Goal: Task Accomplishment & Management: Manage account settings

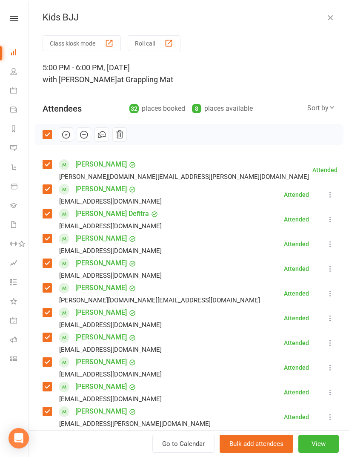
scroll to position [912, 0]
click at [330, 16] on icon "button" at bounding box center [330, 17] width 9 height 9
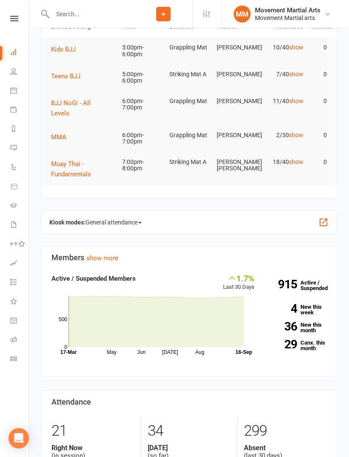
scroll to position [0, 0]
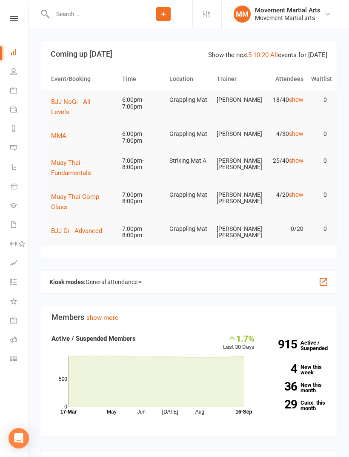
click at [88, 102] on span "BJJ NoGi - All Levels" at bounding box center [71, 107] width 40 height 18
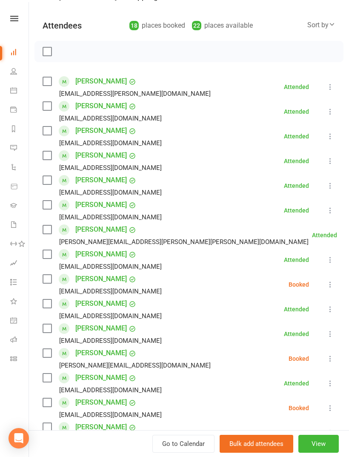
click at [44, 283] on label at bounding box center [47, 279] width 9 height 9
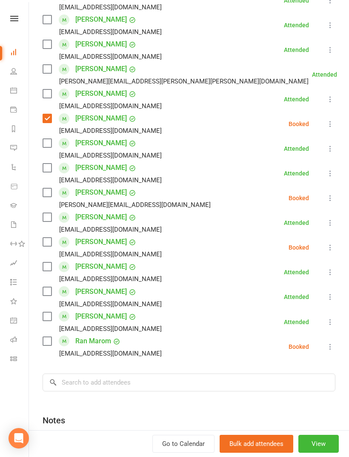
scroll to position [244, 0]
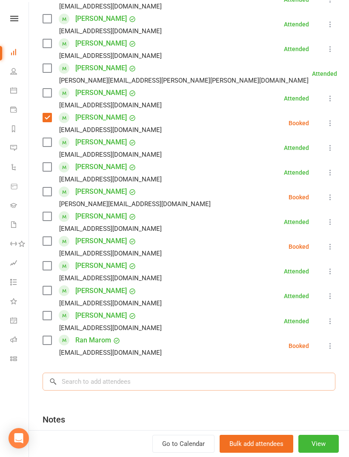
click at [141, 379] on input "search" at bounding box center [189, 382] width 293 height 18
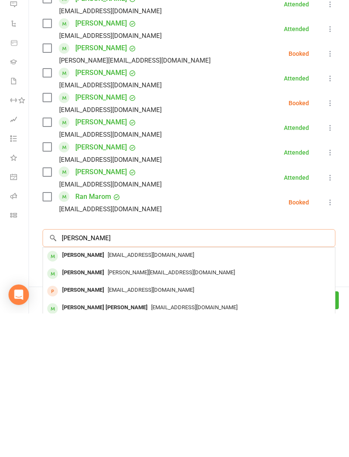
type input "Sam begg"
click at [118, 395] on span "Sambegg12@optusnet.com.au" at bounding box center [151, 398] width 86 height 6
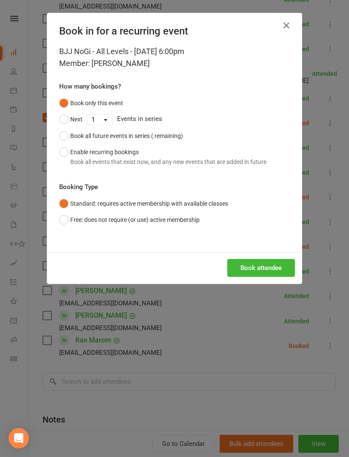
click at [267, 268] on button "Book attendee" at bounding box center [261, 268] width 68 height 18
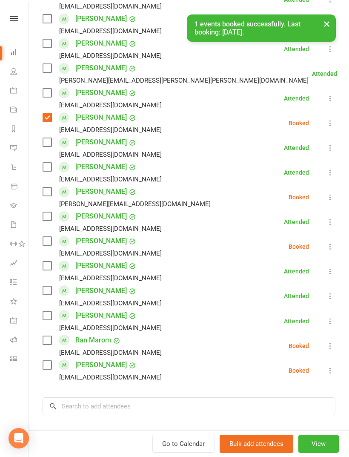
click at [46, 368] on label at bounding box center [47, 365] width 9 height 9
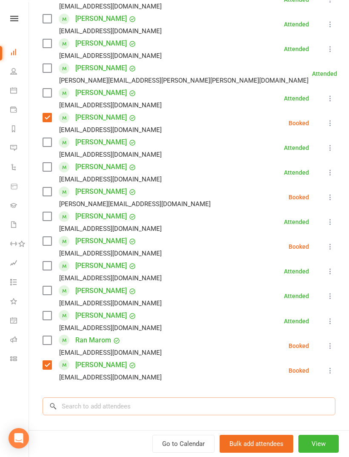
click at [119, 412] on input "search" at bounding box center [189, 406] width 293 height 18
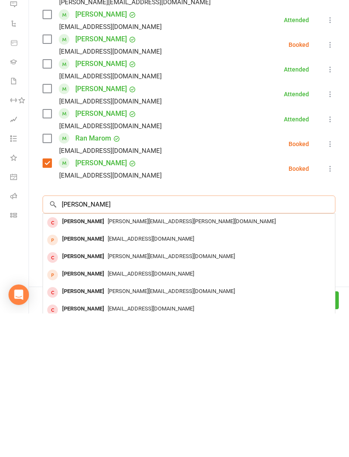
scroll to position [304, 0]
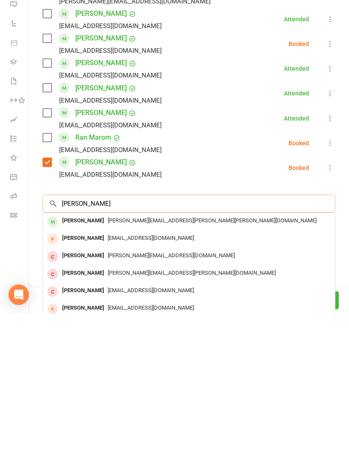
type input "Samuel belina"
click at [196, 358] on div "Samuel.roger.belina@gmail.com" at bounding box center [188, 364] width 285 height 12
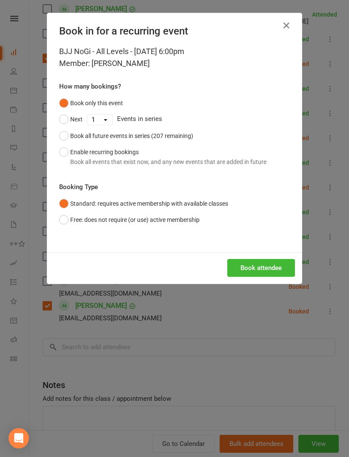
click at [274, 268] on button "Book attendee" at bounding box center [261, 268] width 68 height 18
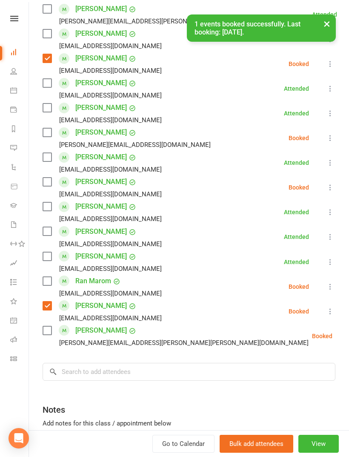
click at [43, 331] on label at bounding box center [47, 330] width 9 height 9
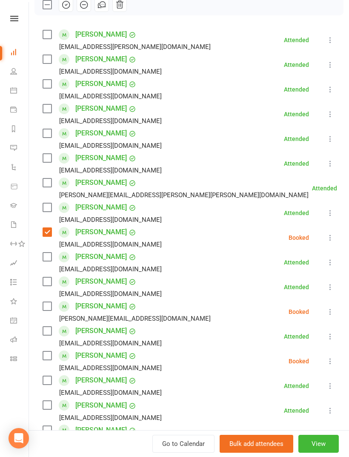
scroll to position [130, 0]
click at [48, 257] on label at bounding box center [47, 256] width 9 height 9
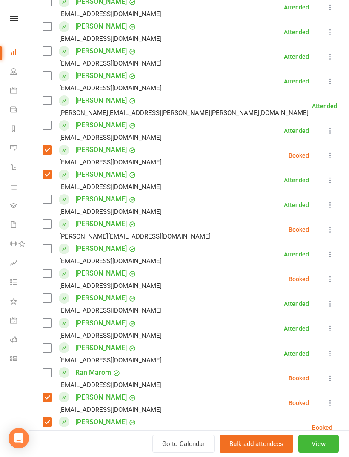
scroll to position [220, 0]
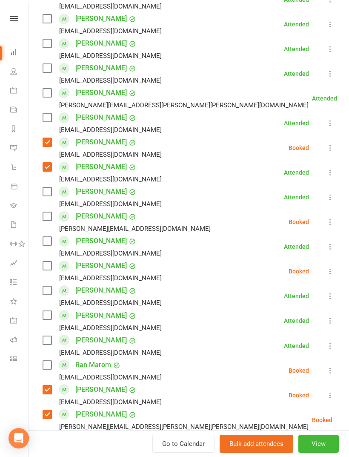
click at [43, 300] on div "maxcogley1@gmail.com" at bounding box center [104, 302] width 123 height 11
click at [47, 294] on label at bounding box center [47, 290] width 9 height 9
click at [46, 241] on label at bounding box center [47, 241] width 9 height 9
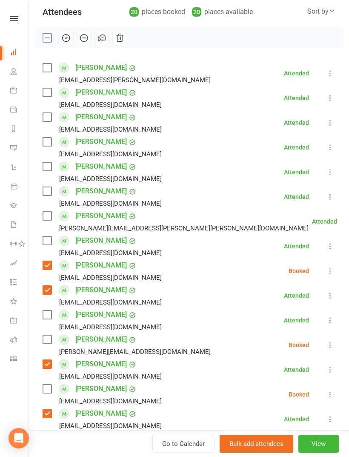
scroll to position [82, 0]
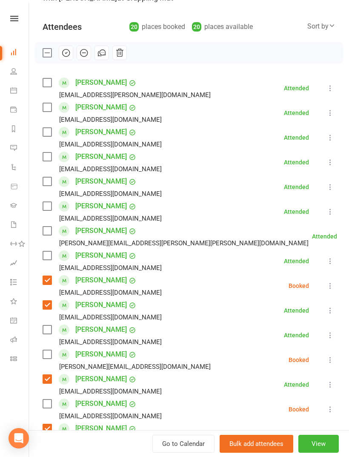
click at [50, 104] on label at bounding box center [47, 107] width 9 height 9
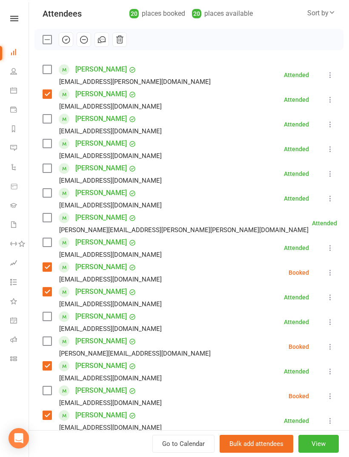
click at [49, 218] on label at bounding box center [47, 217] width 9 height 9
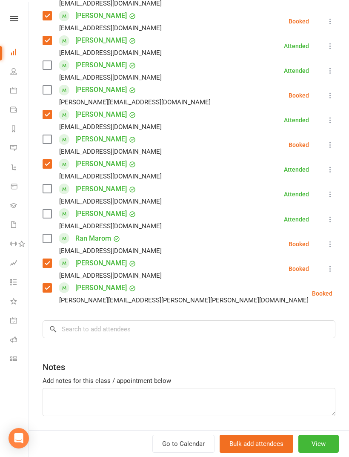
scroll to position [362, 0]
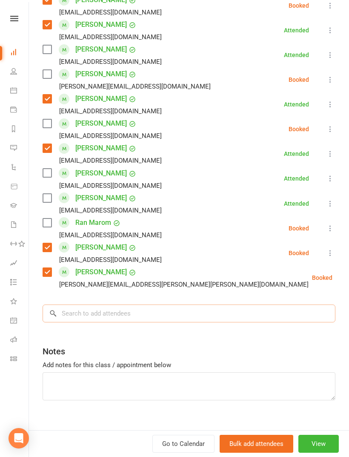
click at [126, 321] on input "search" at bounding box center [189, 313] width 293 height 18
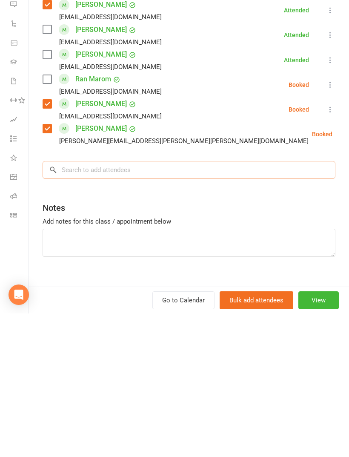
type input "U"
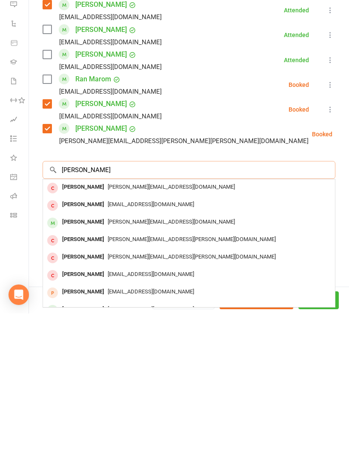
type input "Ivan"
click at [118, 358] on div "Ivan Courtney ivan.courtney11@gmail.com" at bounding box center [189, 366] width 292 height 17
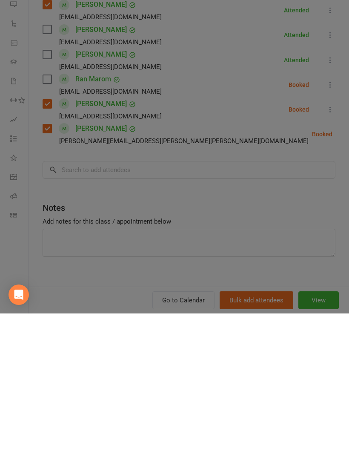
scroll to position [631, 0]
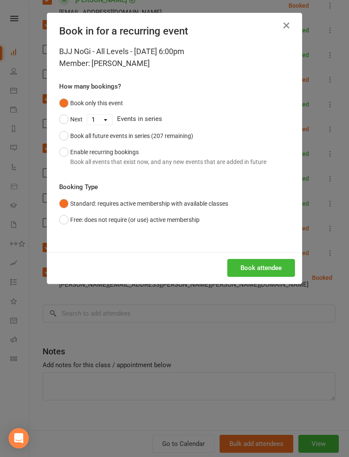
click at [276, 269] on button "Book attendee" at bounding box center [261, 268] width 68 height 18
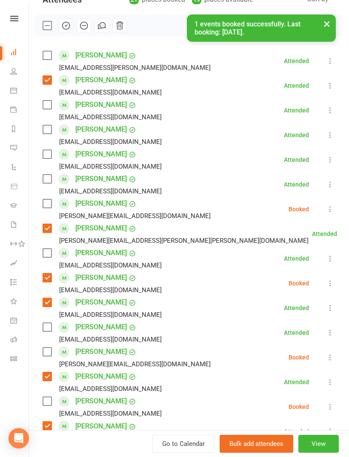
scroll to position [80, 0]
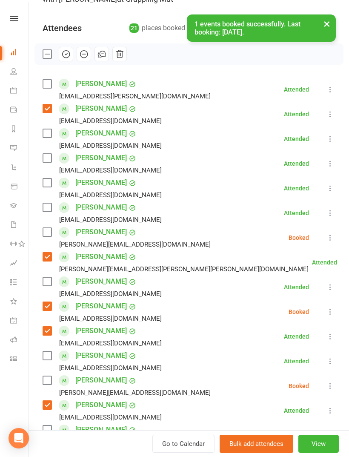
click at [51, 232] on label at bounding box center [47, 232] width 9 height 9
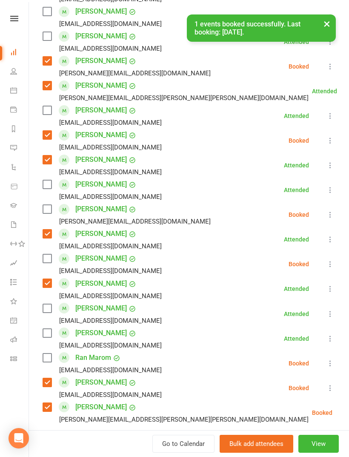
scroll to position [307, 0]
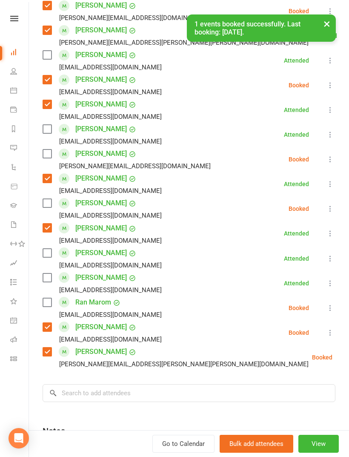
click at [50, 305] on label at bounding box center [47, 302] width 9 height 9
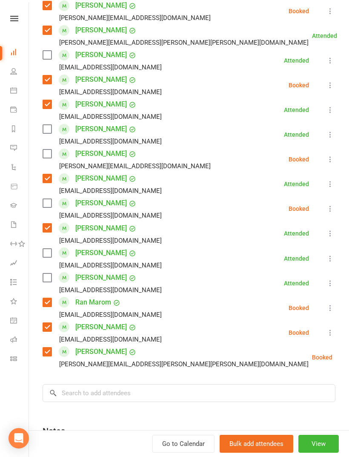
click at [54, 200] on div "Liam Cunynghame liam.cunynghame8@gmail.com" at bounding box center [104, 208] width 123 height 25
click at [51, 206] on label at bounding box center [47, 203] width 9 height 9
click at [43, 123] on div "Leah Batista haelbat02@gmail.com" at bounding box center [104, 134] width 123 height 25
click at [48, 128] on label at bounding box center [47, 129] width 9 height 9
click at [145, 396] on input "search" at bounding box center [189, 393] width 293 height 18
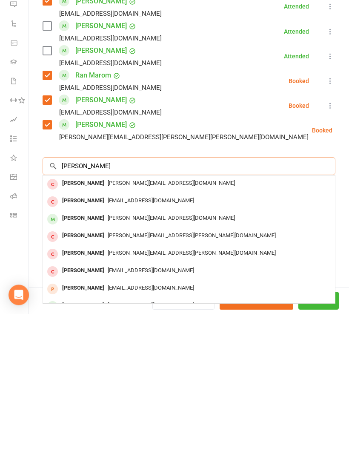
scroll to position [392, 0]
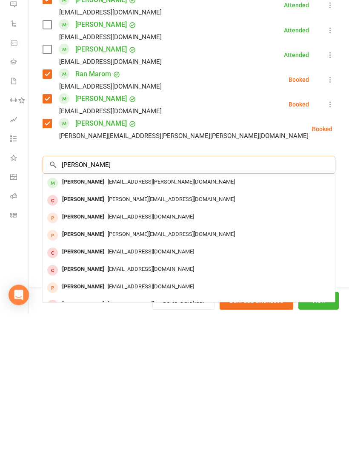
type input "Chaney"
click at [126, 319] on div "max.chaney@outlook.com.au" at bounding box center [188, 325] width 285 height 12
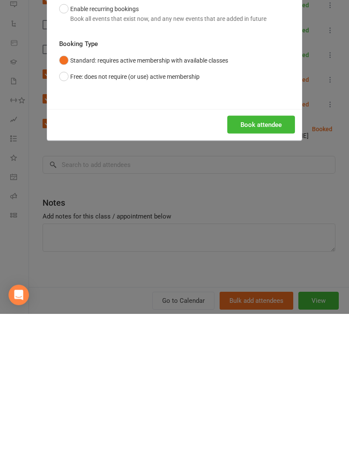
scroll to position [850, 0]
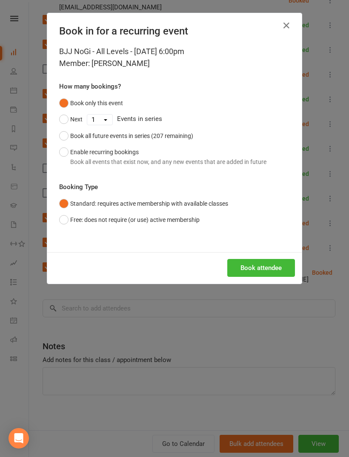
click at [263, 266] on button "Book attendee" at bounding box center [261, 268] width 68 height 18
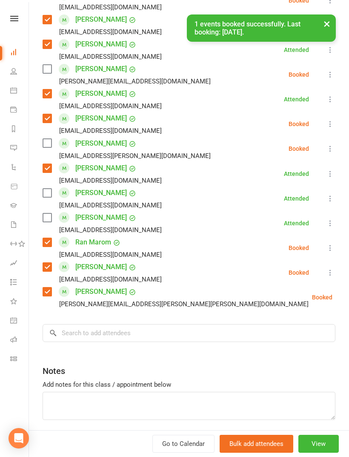
click at [51, 143] on label at bounding box center [47, 143] width 9 height 9
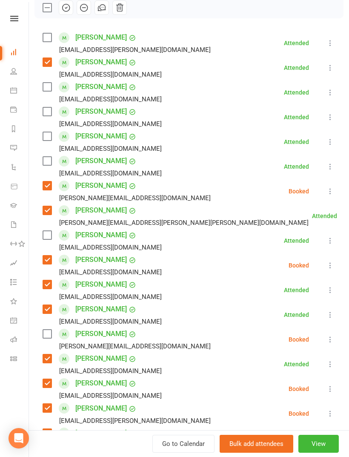
scroll to position [373, 0]
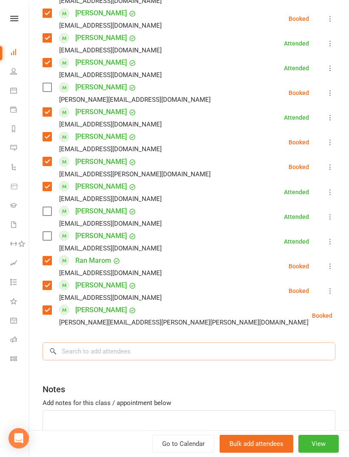
click at [154, 355] on input "search" at bounding box center [189, 351] width 293 height 18
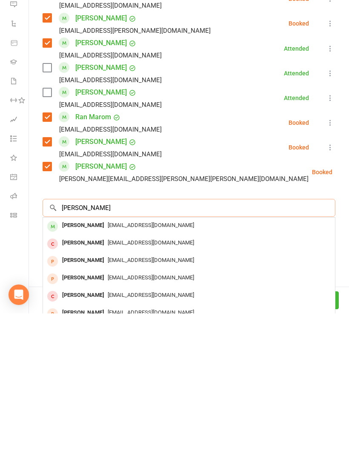
type input "Aj pras"
click at [125, 365] on span "ajaffiliates247@gmail.com" at bounding box center [151, 368] width 86 height 6
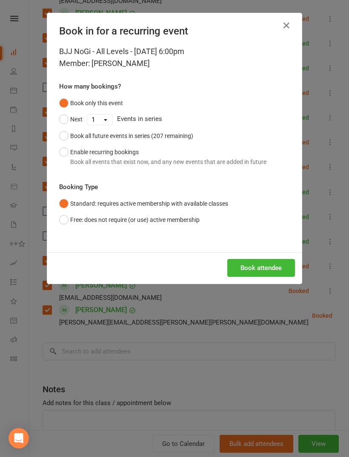
click at [271, 269] on button "Book attendee" at bounding box center [261, 268] width 68 height 18
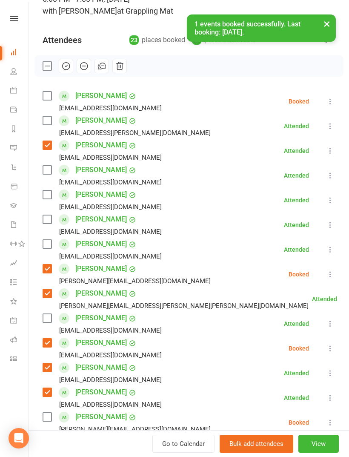
scroll to position [71, 0]
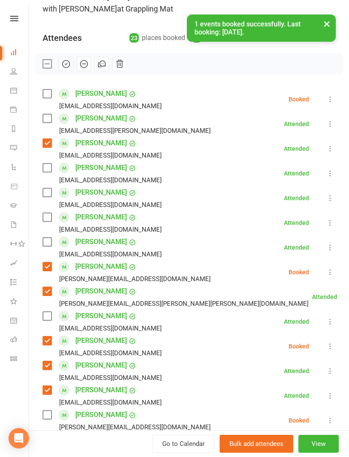
click at [49, 95] on label at bounding box center [47, 93] width 9 height 9
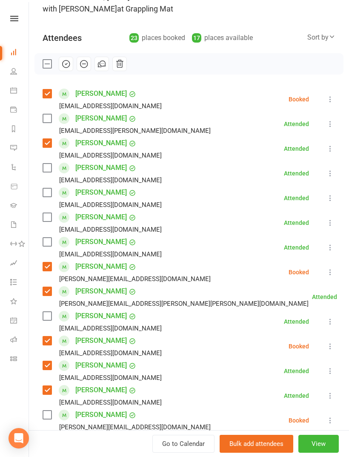
click at [48, 192] on label at bounding box center [47, 192] width 9 height 9
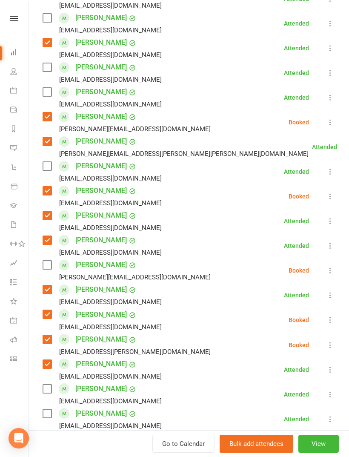
scroll to position [275, 0]
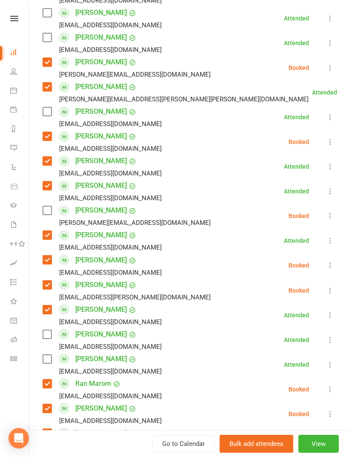
click at [51, 332] on label at bounding box center [47, 334] width 9 height 9
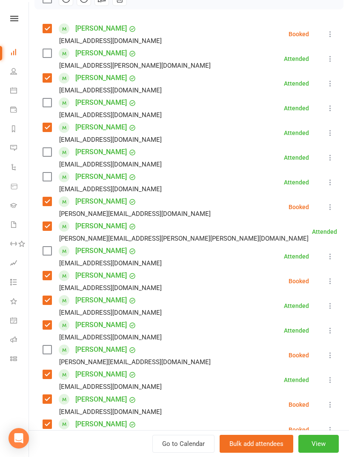
scroll to position [136, 0]
click at [43, 176] on label at bounding box center [47, 176] width 9 height 9
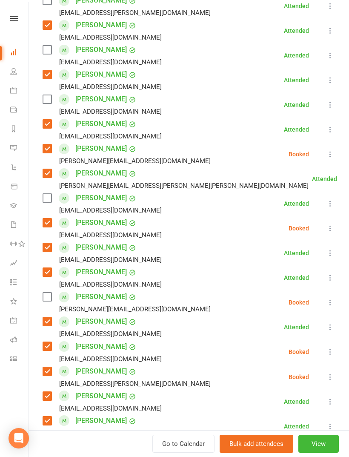
scroll to position [233, 0]
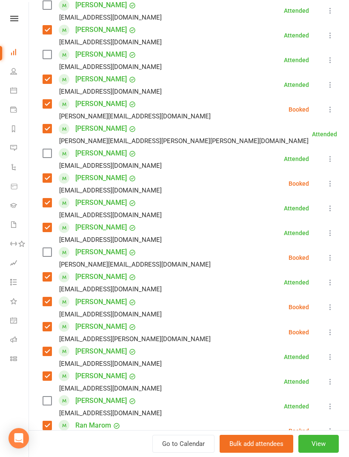
click at [47, 155] on label at bounding box center [47, 153] width 9 height 9
click at [49, 251] on label at bounding box center [47, 252] width 9 height 9
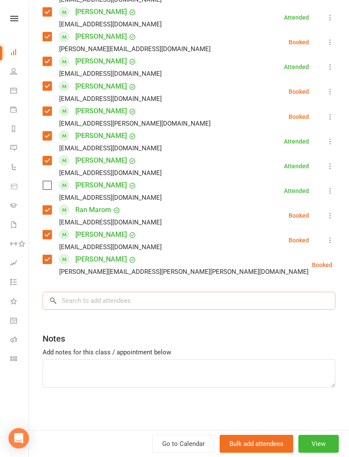
click at [167, 301] on input "search" at bounding box center [189, 301] width 293 height 18
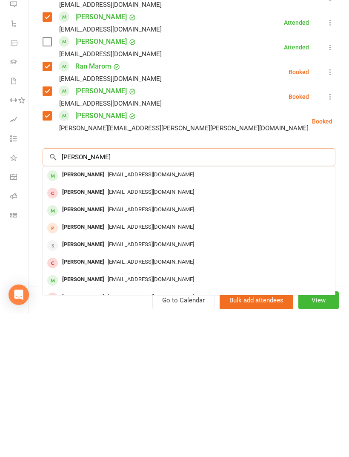
type input "Eddie mi"
click at [144, 315] on span "Eddiemi96@hotmail.com" at bounding box center [151, 318] width 86 height 6
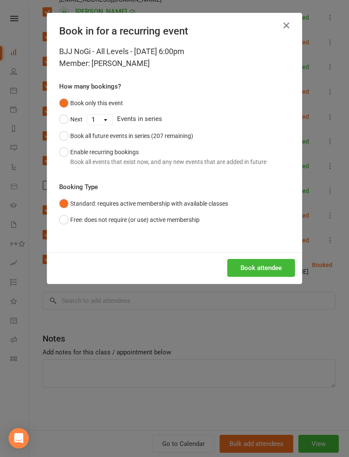
click at [279, 264] on button "Book attendee" at bounding box center [261, 268] width 68 height 18
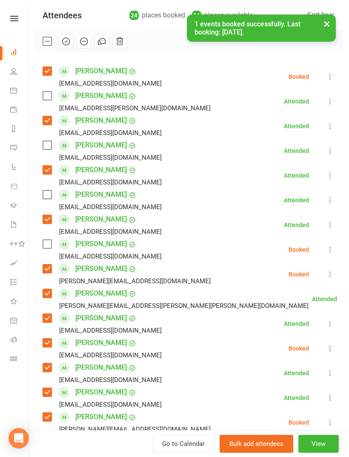
scroll to position [93, 0]
click at [47, 245] on label at bounding box center [47, 244] width 9 height 9
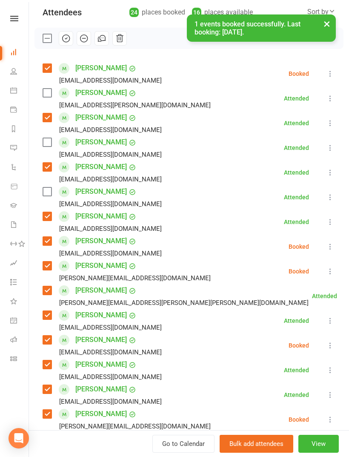
click at [50, 139] on label at bounding box center [47, 142] width 9 height 9
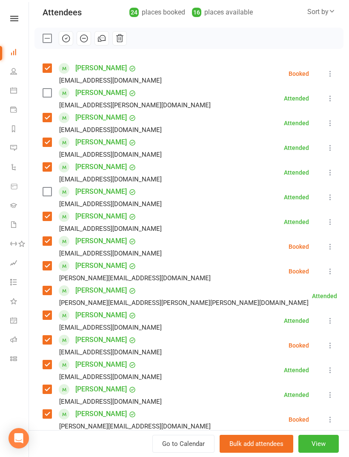
click at [46, 190] on label at bounding box center [47, 191] width 9 height 9
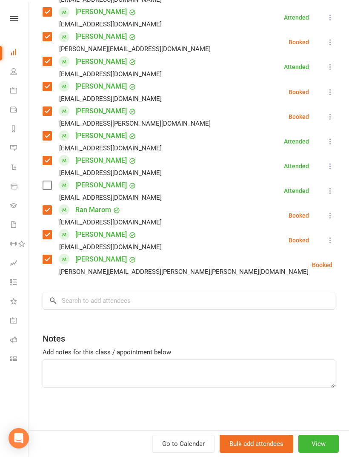
scroll to position [474, 0]
click at [167, 303] on input "search" at bounding box center [189, 301] width 293 height 18
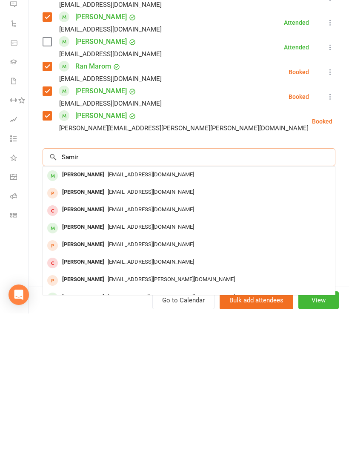
type input "Samir"
click at [141, 315] on span "samir.parhizkari@gmail.com" at bounding box center [151, 318] width 86 height 6
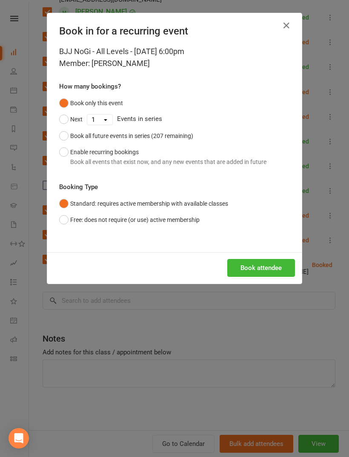
click at [262, 253] on div "Book attendee" at bounding box center [174, 268] width 255 height 32
click at [254, 266] on button "Book attendee" at bounding box center [261, 268] width 68 height 18
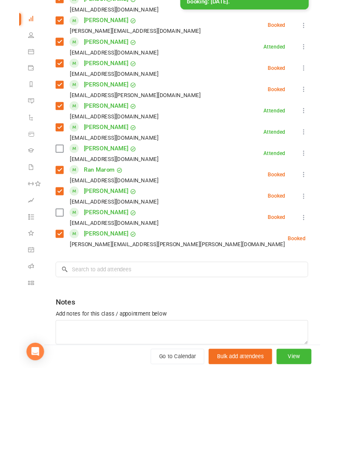
scroll to position [850, 0]
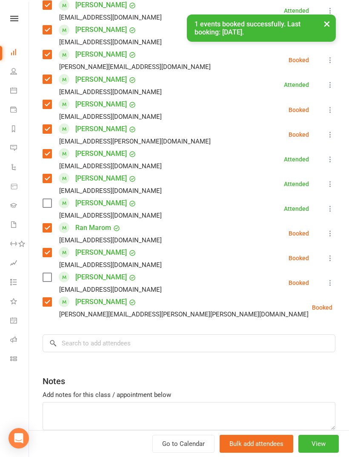
click at [52, 197] on div "Michelle Elias Michellelias4@gmail.com" at bounding box center [104, 208] width 123 height 25
click at [49, 278] on label at bounding box center [47, 277] width 9 height 9
click at [44, 203] on label at bounding box center [47, 203] width 9 height 9
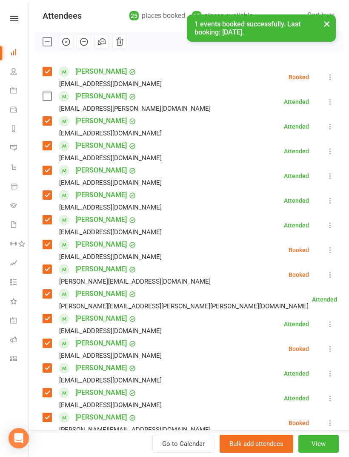
scroll to position [46, 0]
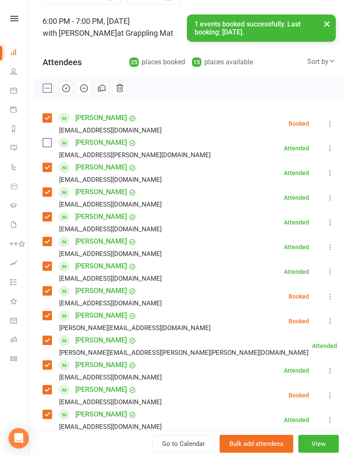
click at [45, 146] on label at bounding box center [47, 142] width 9 height 9
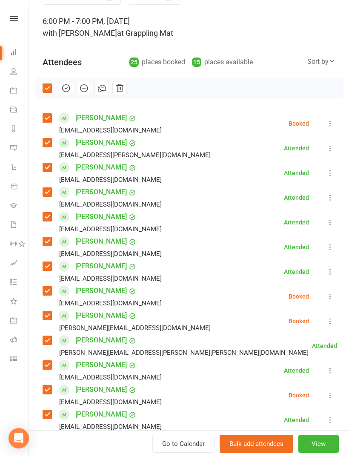
click at [62, 90] on icon "button" at bounding box center [65, 87] width 9 height 9
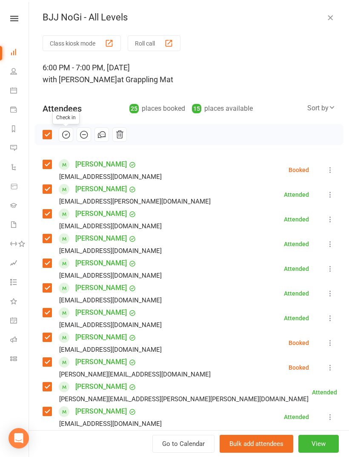
scroll to position [0, 0]
click at [335, 16] on button "button" at bounding box center [330, 17] width 10 height 10
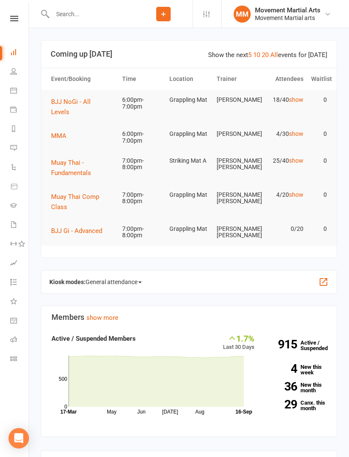
click at [59, 131] on button "MMA" at bounding box center [61, 136] width 21 height 10
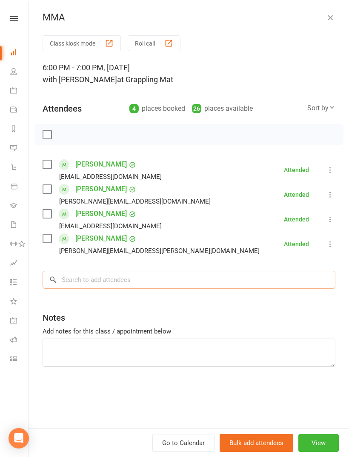
click at [177, 281] on input "search" at bounding box center [189, 280] width 293 height 18
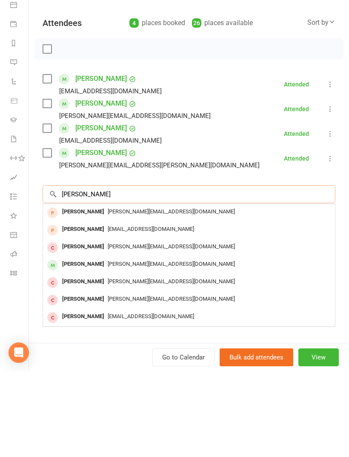
type input "Scalise"
click at [94, 344] on div "Max Scalise" at bounding box center [83, 350] width 49 height 12
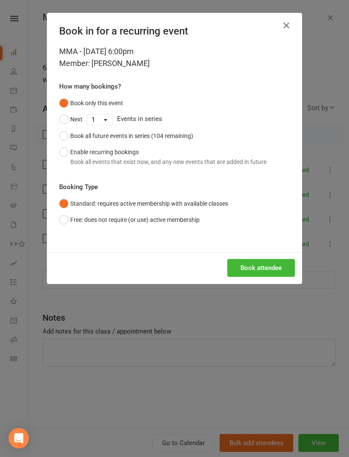
click at [273, 272] on button "Book attendee" at bounding box center [261, 268] width 68 height 18
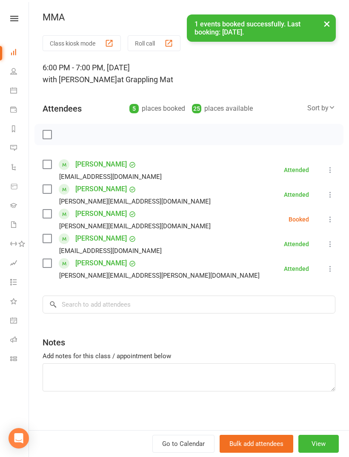
click at [45, 216] on label at bounding box center [47, 213] width 9 height 9
click at [43, 191] on label at bounding box center [47, 189] width 9 height 9
click at [117, 311] on input "search" at bounding box center [189, 305] width 293 height 18
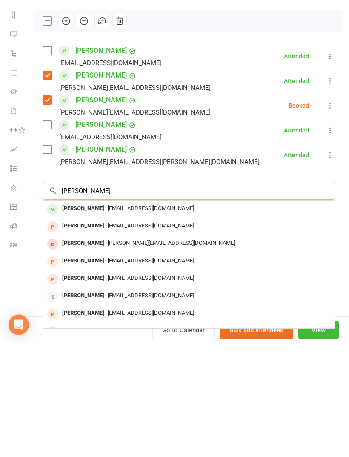
type input "Charlie mann"
click at [164, 314] on div "Charlie Manning manningcharlie947@gmail.com" at bounding box center [189, 322] width 292 height 17
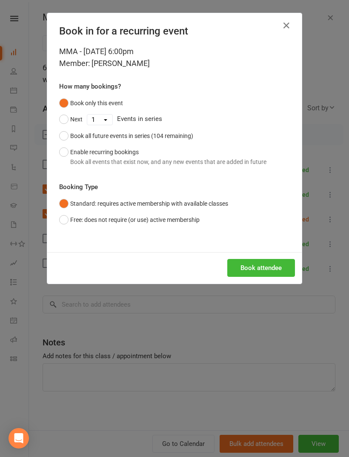
click at [276, 272] on button "Book attendee" at bounding box center [261, 268] width 68 height 18
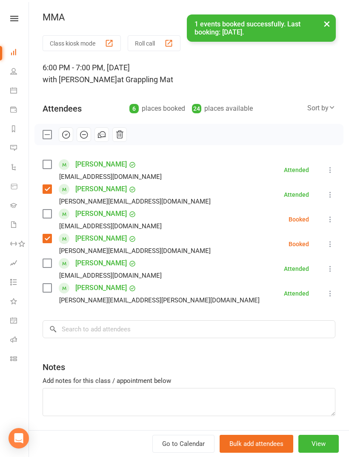
click at [51, 215] on label at bounding box center [47, 213] width 9 height 9
click at [48, 292] on label at bounding box center [47, 288] width 9 height 9
click at [105, 337] on input "search" at bounding box center [189, 329] width 293 height 18
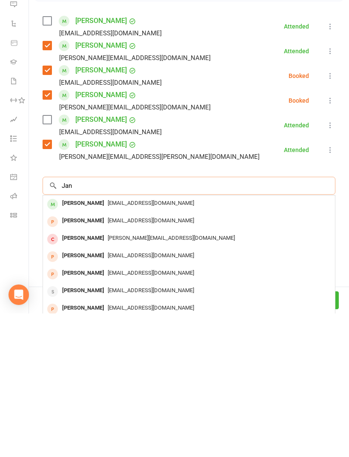
scroll to position [215, 0]
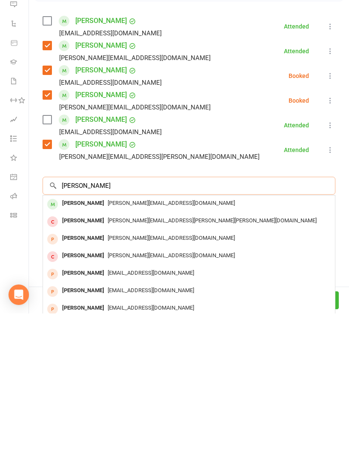
type input "Jane hill"
click at [161, 343] on span "jane.hillsdon@red-rooster.com.au" at bounding box center [171, 346] width 127 height 6
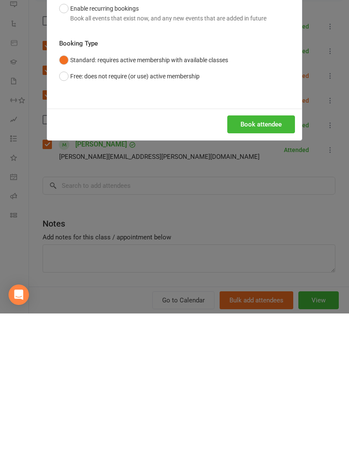
scroll to position [359, 0]
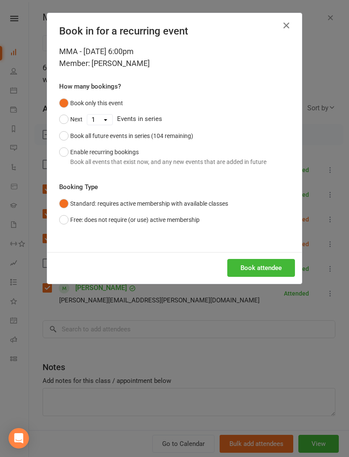
click at [281, 270] on button "Book attendee" at bounding box center [261, 268] width 68 height 18
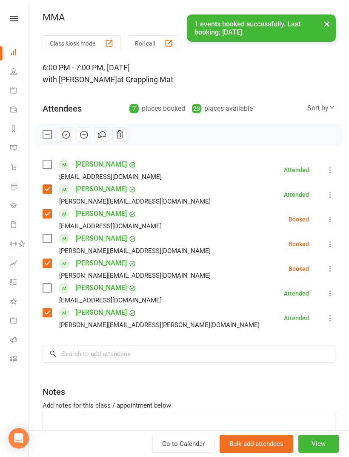
click at [46, 243] on label at bounding box center [47, 238] width 9 height 9
click at [164, 350] on input "search" at bounding box center [189, 354] width 293 height 18
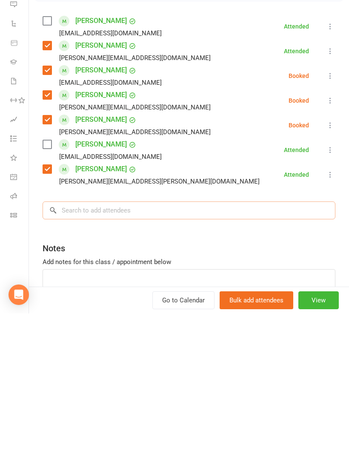
scroll to position [399, 0]
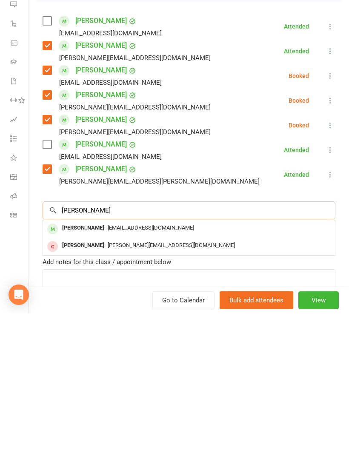
type input "Ponde"
click at [158, 368] on span "danieljnrp@gmail.com" at bounding box center [151, 371] width 86 height 6
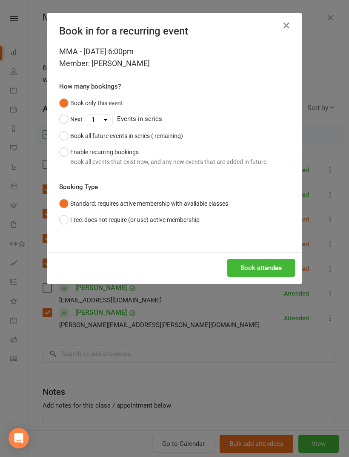
click at [273, 271] on button "Book attendee" at bounding box center [261, 268] width 68 height 18
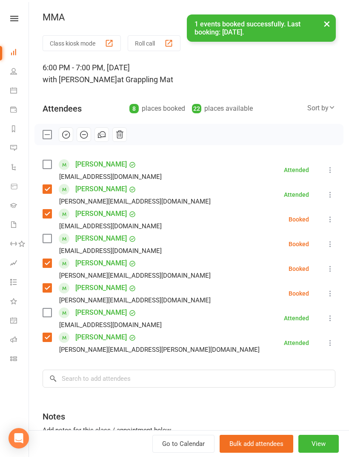
click at [46, 238] on label at bounding box center [47, 238] width 9 height 9
click at [138, 377] on input "search" at bounding box center [189, 379] width 293 height 18
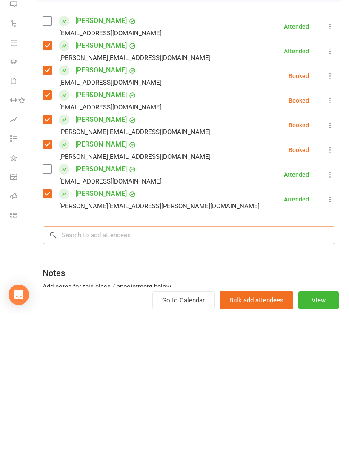
scroll to position [608, 0]
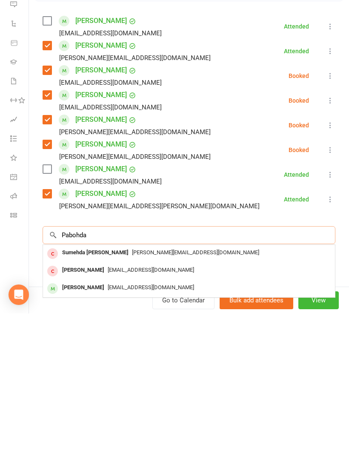
type input "Pabohda"
click at [144, 428] on span "Pabodhagunaratne123@gmail.com" at bounding box center [151, 431] width 86 height 6
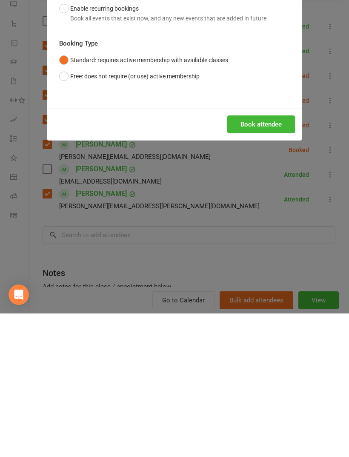
scroll to position [751, 0]
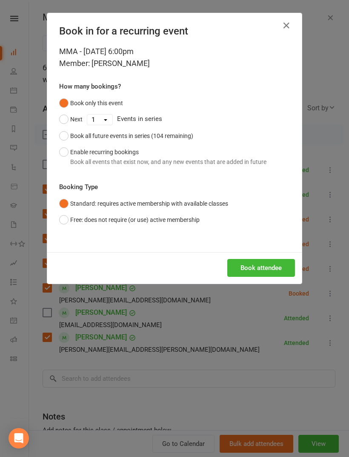
click at [269, 274] on button "Book attendee" at bounding box center [261, 268] width 68 height 18
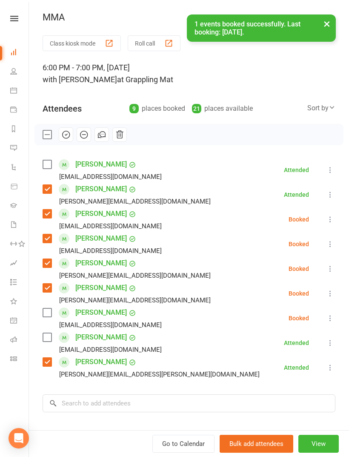
click at [44, 315] on label at bounding box center [47, 312] width 9 height 9
click at [48, 161] on label at bounding box center [47, 164] width 9 height 9
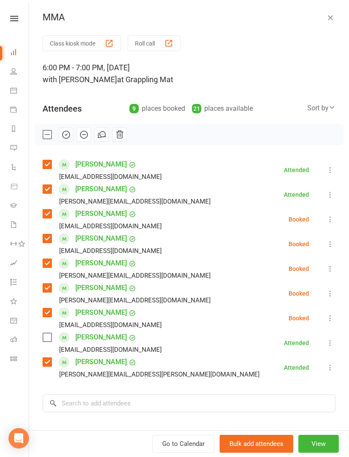
click at [49, 334] on label at bounding box center [47, 337] width 9 height 9
click at [71, 135] on button "button" at bounding box center [66, 134] width 14 height 14
click at [316, 6] on div "MMA Class kiosk mode Roll call 6:00 PM - 7:00 PM, Tuesday, September, 16, 2025 …" at bounding box center [189, 228] width 320 height 457
click at [327, 17] on icon "button" at bounding box center [330, 17] width 9 height 9
